Goal: Find specific page/section: Find specific page/section

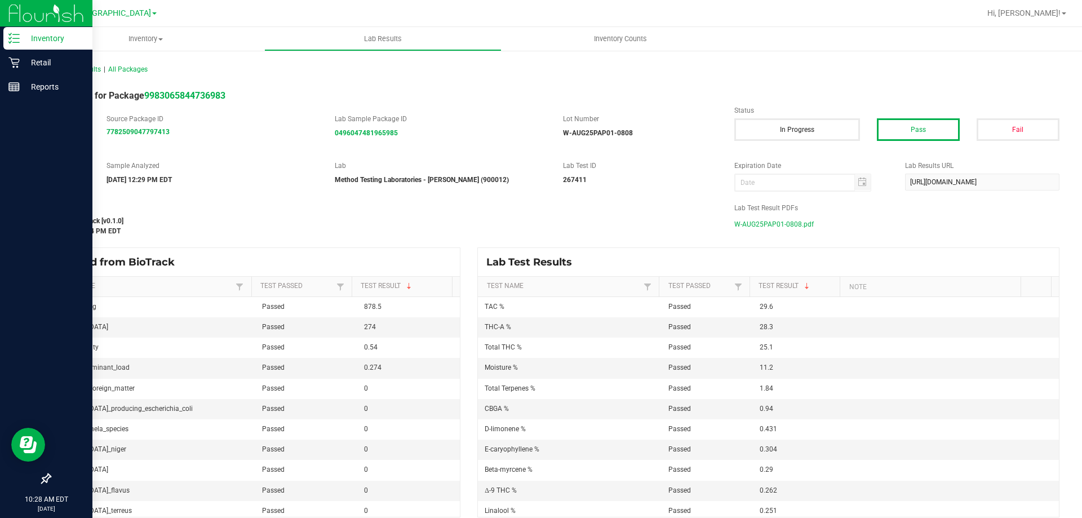
click at [56, 44] on p "Inventory" at bounding box center [54, 39] width 68 height 14
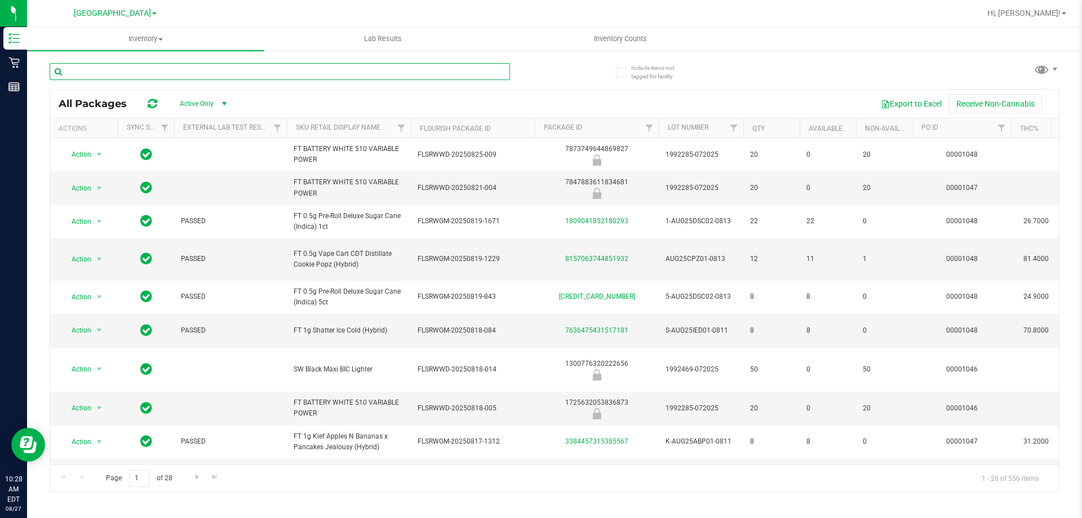
click at [207, 76] on input "text" at bounding box center [280, 71] width 460 height 17
type input "srz"
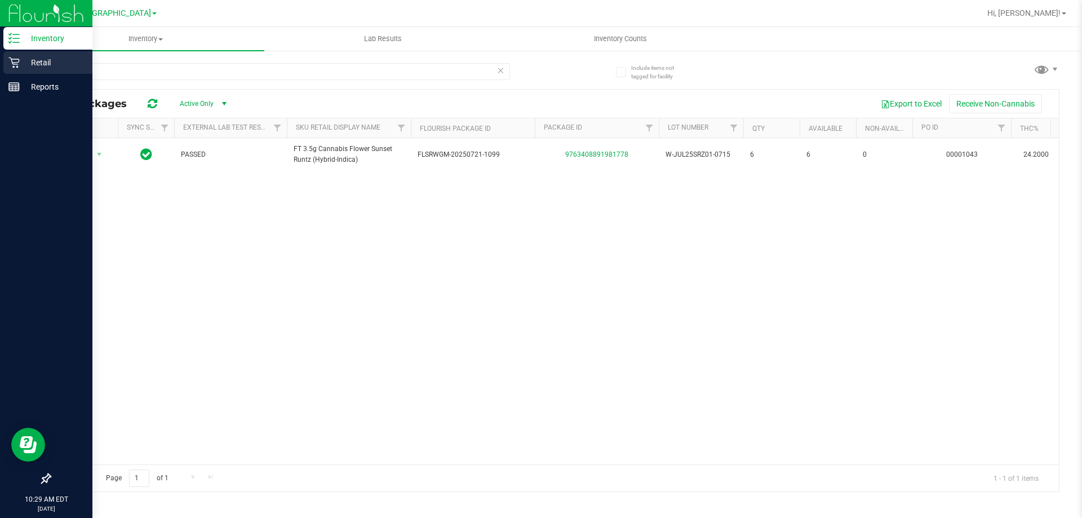
click at [23, 65] on p "Retail" at bounding box center [54, 63] width 68 height 14
